Goal: Task Accomplishment & Management: Manage account settings

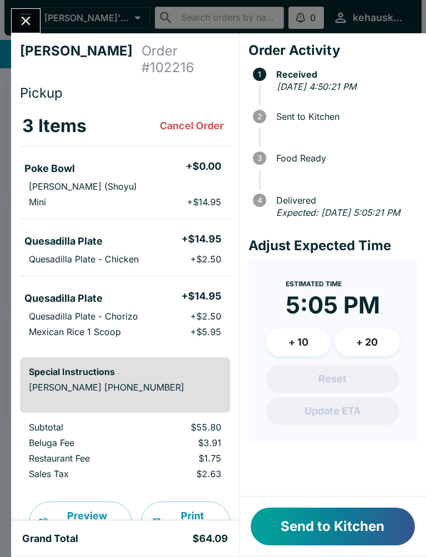
click at [314, 522] on button "Send to Kitchen" at bounding box center [333, 527] width 164 height 38
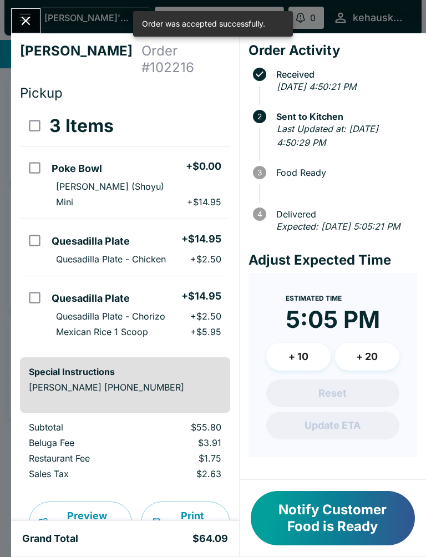
click at [12, 21] on button "Close" at bounding box center [26, 21] width 28 height 24
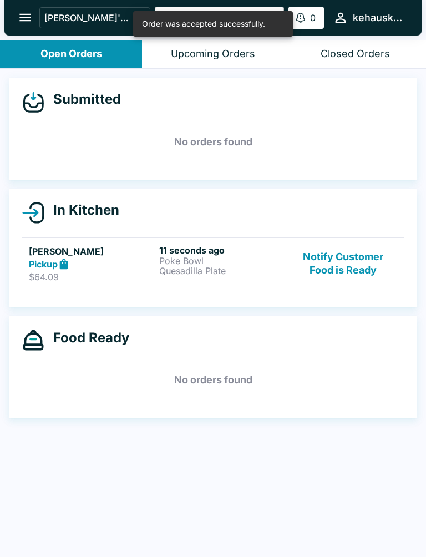
click at [25, 16] on icon "open drawer" at bounding box center [25, 17] width 15 height 15
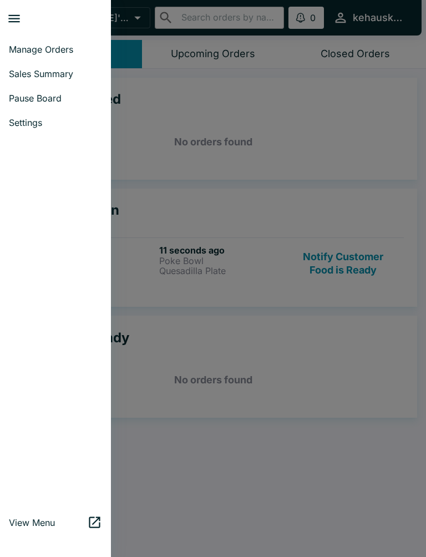
click at [62, 101] on span "Pause Board" at bounding box center [55, 98] width 93 height 11
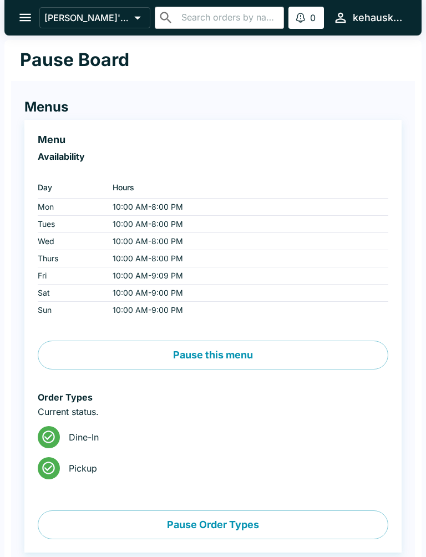
click at [19, 17] on icon "open drawer" at bounding box center [25, 17] width 15 height 15
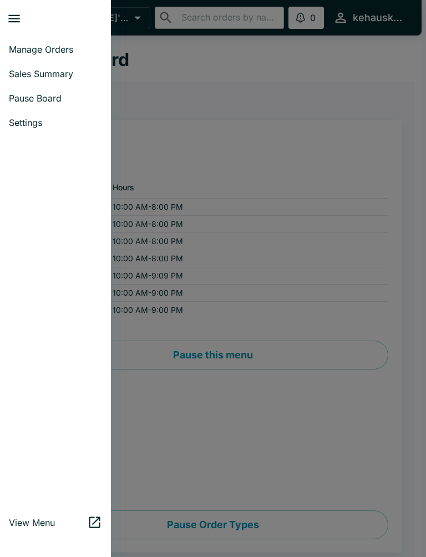
click at [35, 127] on span "Settings" at bounding box center [55, 122] width 93 height 11
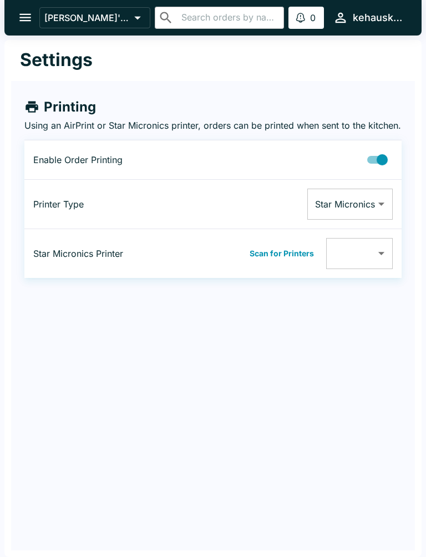
click at [296, 262] on button "Scan for Printers" at bounding box center [281, 253] width 71 height 17
click at [386, 258] on body "[PERSON_NAME]'s Kitchen ​ ​ 0 Alerts kehauskitchen Settings Printing Using an A…" at bounding box center [213, 278] width 426 height 557
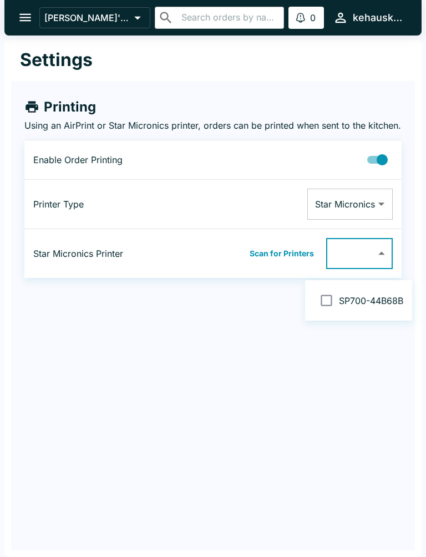
click at [325, 297] on input "checkbox" at bounding box center [326, 300] width 25 height 25
checkbox input "false"
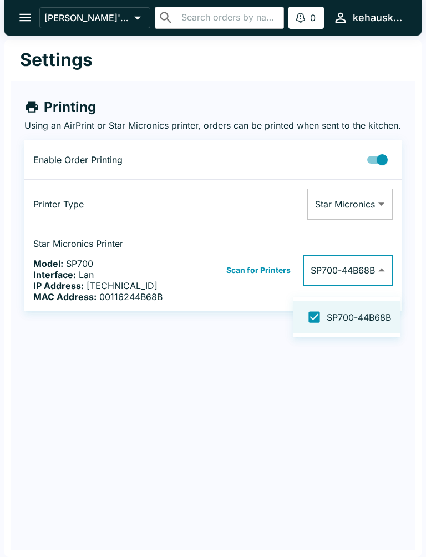
type input "00116244B68B"
checkbox input "true"
click at [25, 27] on div at bounding box center [213, 278] width 426 height 557
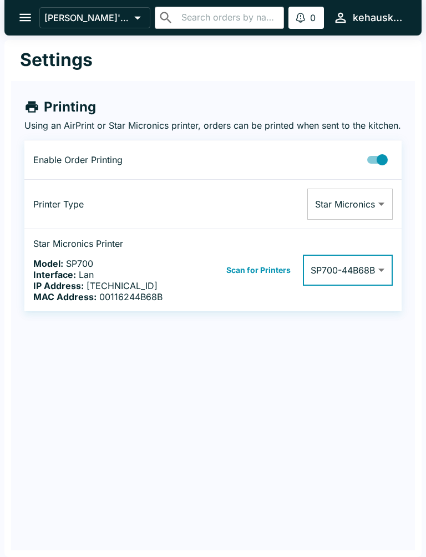
click at [17, 23] on button "open drawer" at bounding box center [25, 17] width 28 height 28
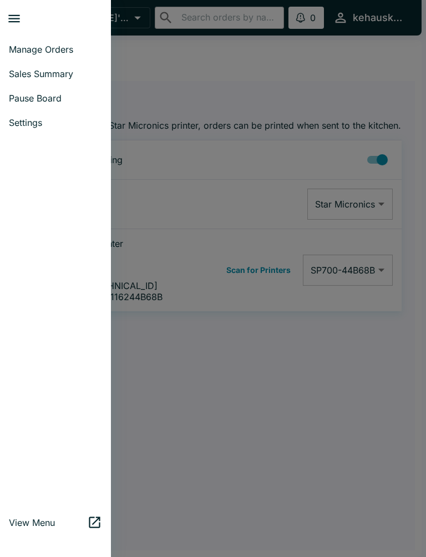
click at [64, 47] on span "Manage Orders" at bounding box center [55, 49] width 93 height 11
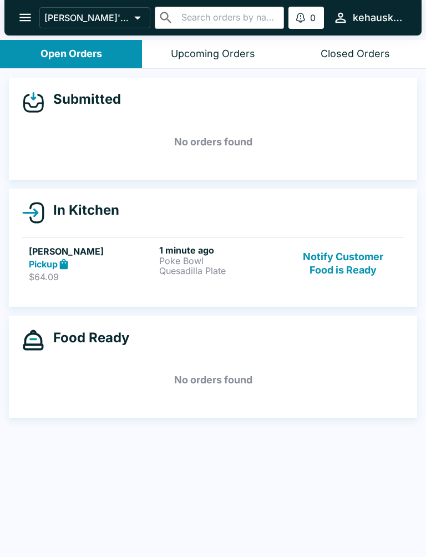
click at [202, 274] on p "Quesadilla Plate" at bounding box center [222, 271] width 126 height 10
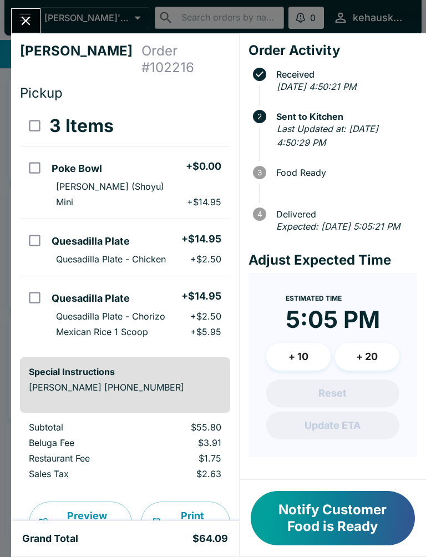
click at [198, 506] on button "Print Receipt" at bounding box center [185, 523] width 89 height 42
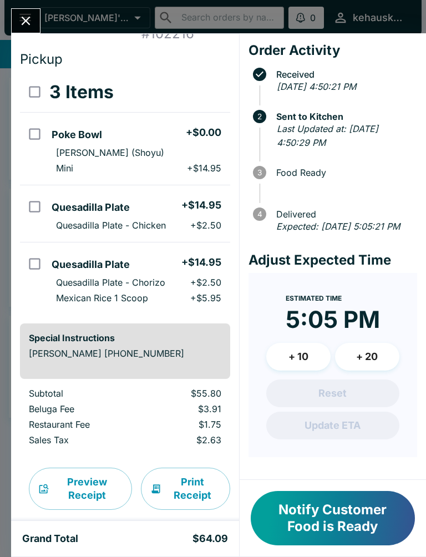
scroll to position [33, 0]
click at [26, 13] on button "Close" at bounding box center [26, 21] width 28 height 24
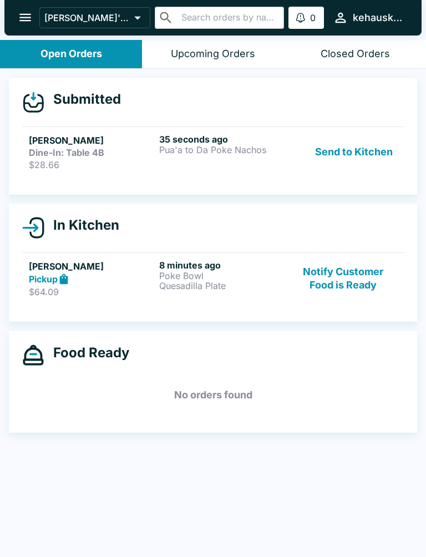
click at [215, 150] on p "Pua'a to Da Poke Nachos" at bounding box center [222, 150] width 126 height 10
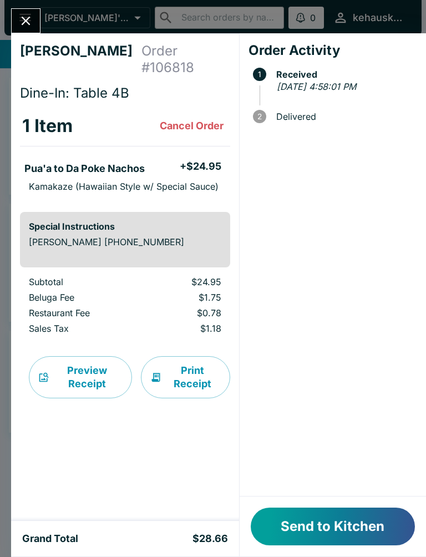
click at [294, 524] on button "Send to Kitchen" at bounding box center [333, 527] width 164 height 38
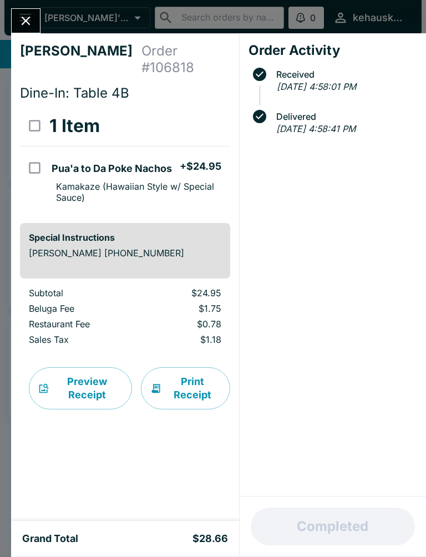
click at [24, 19] on icon "Close" at bounding box center [26, 21] width 9 height 9
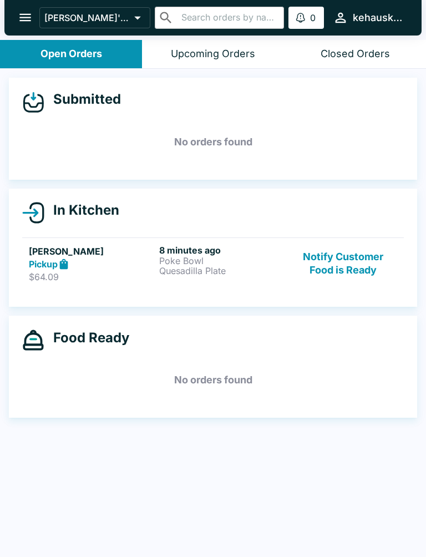
click at [186, 249] on h6 "8 minutes ago" at bounding box center [222, 250] width 126 height 11
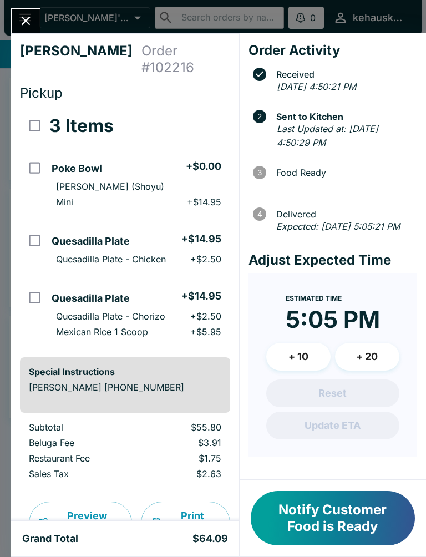
click at [322, 524] on button "Notify Customer Food is Ready" at bounding box center [333, 518] width 164 height 54
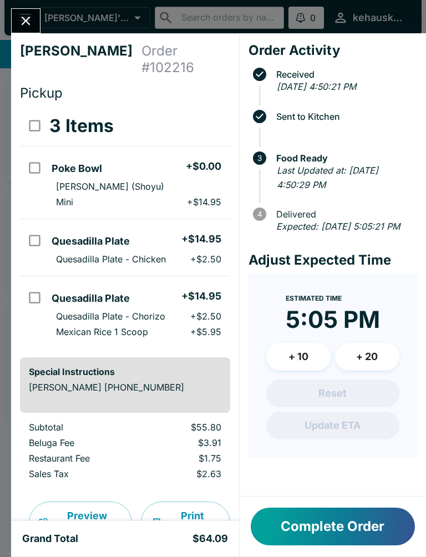
click at [321, 523] on button "Complete Order" at bounding box center [333, 527] width 164 height 38
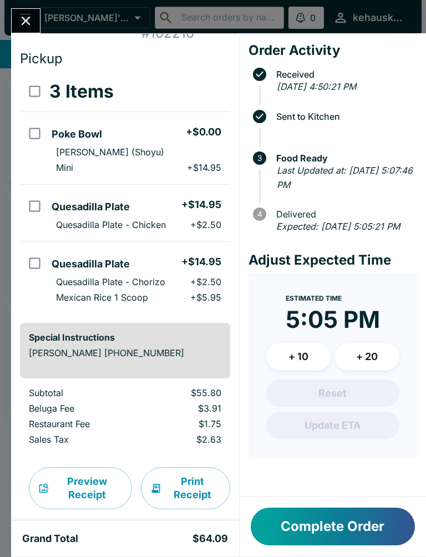
click at [28, 19] on icon "Close" at bounding box center [26, 21] width 9 height 9
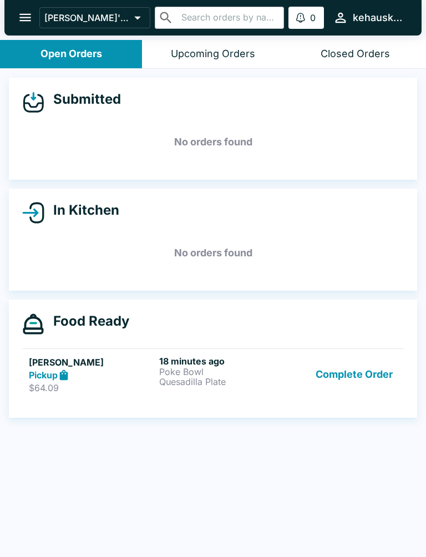
click at [184, 371] on p "Poke Bowl" at bounding box center [222, 372] width 126 height 10
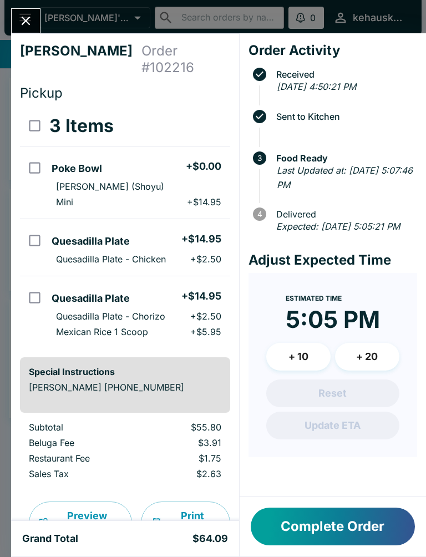
click at [310, 541] on button "Complete Order" at bounding box center [333, 527] width 164 height 38
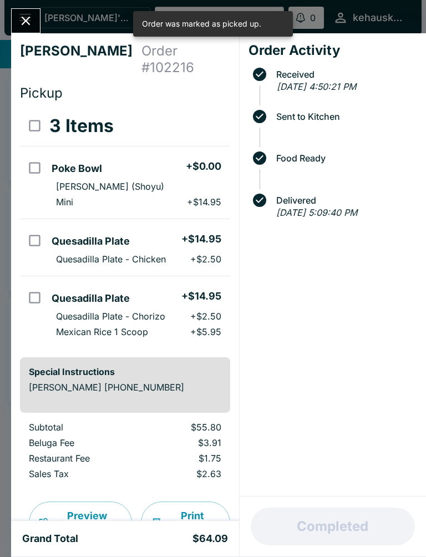
click at [324, 520] on div "Completed" at bounding box center [333, 527] width 186 height 60
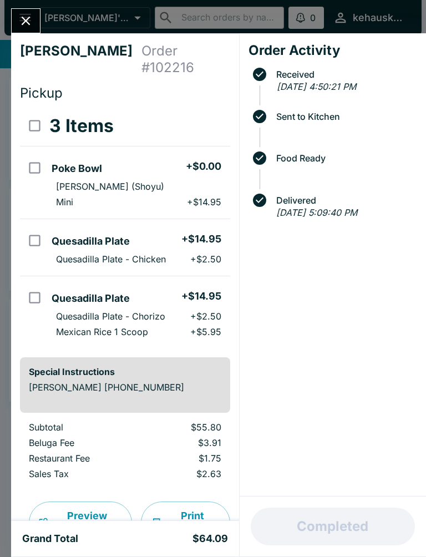
click at [39, 8] on div "[PERSON_NAME] Order # 102216 Pickup 3 Items Poke Bowl + $0.00 Ahi Poke (Shoyu) …" at bounding box center [213, 278] width 426 height 557
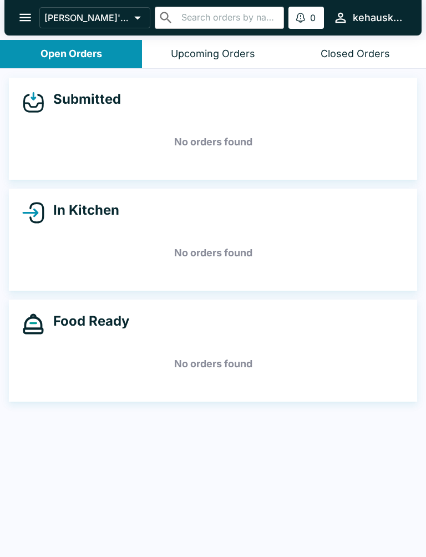
click at [14, 25] on button "open drawer" at bounding box center [25, 17] width 28 height 28
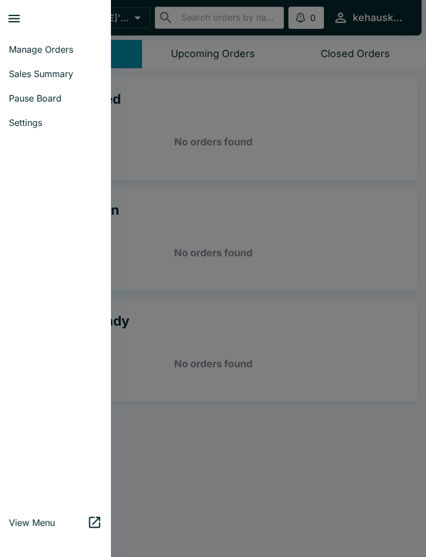
click at [68, 41] on link "Manage Orders" at bounding box center [55, 49] width 111 height 24
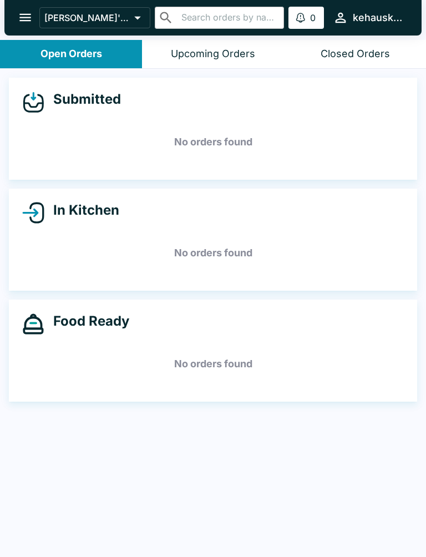
click at [333, 34] on div "[PERSON_NAME]'s Kitchen ​ ​ 0 Alerts kehauskitchen" at bounding box center [212, 18] width 417 height 36
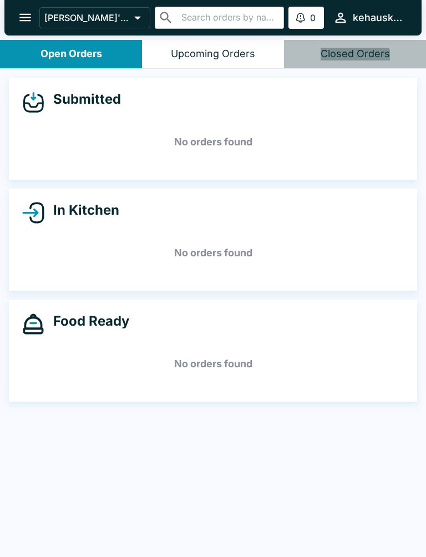
click at [352, 60] on button "Closed Orders" at bounding box center [355, 54] width 142 height 28
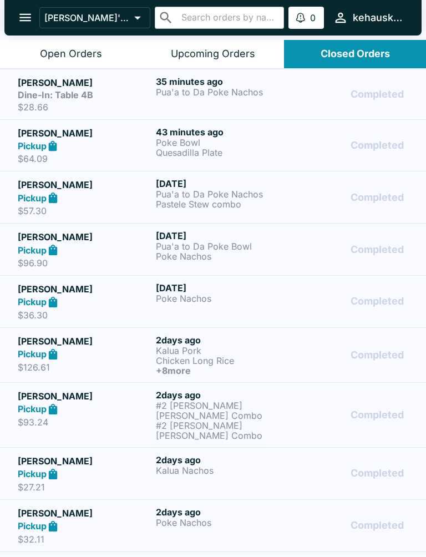
click at [215, 54] on div "Upcoming Orders" at bounding box center [213, 54] width 84 height 13
